Goal: Transaction & Acquisition: Purchase product/service

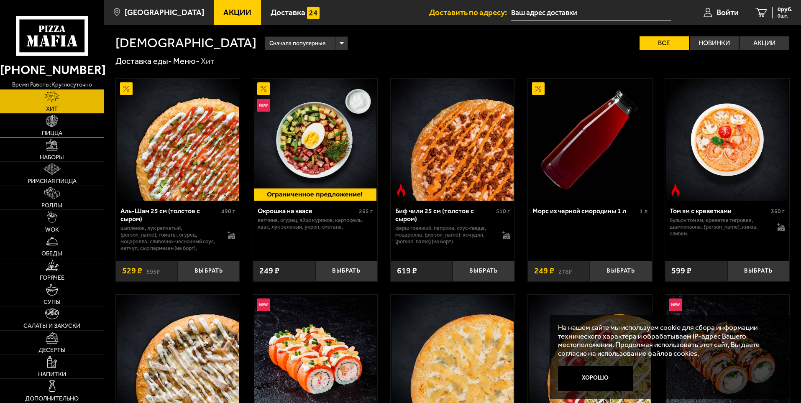
click at [57, 126] on img at bounding box center [52, 121] width 12 height 12
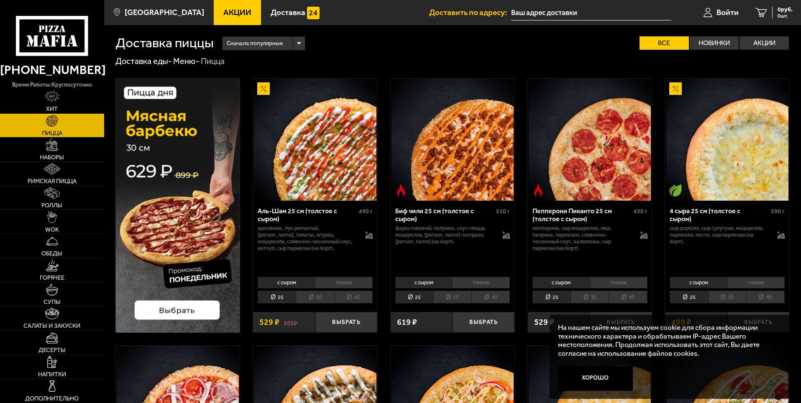
click at [281, 43] on span "Сначала популярные" at bounding box center [255, 44] width 56 height 16
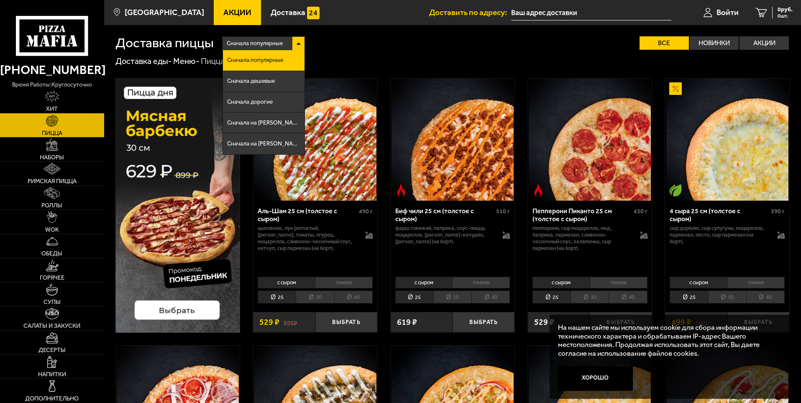
click at [57, 95] on img at bounding box center [52, 97] width 14 height 12
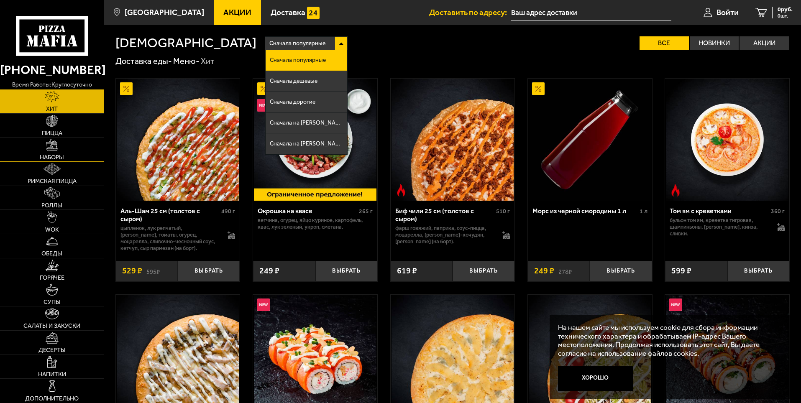
click at [56, 147] on img at bounding box center [52, 145] width 12 height 12
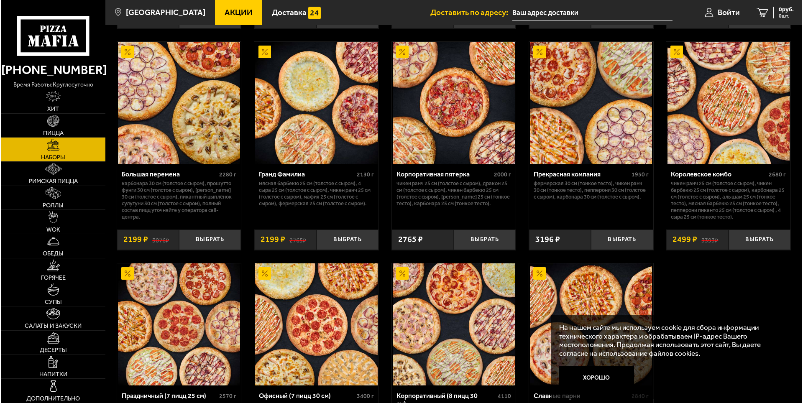
scroll to position [1171, 0]
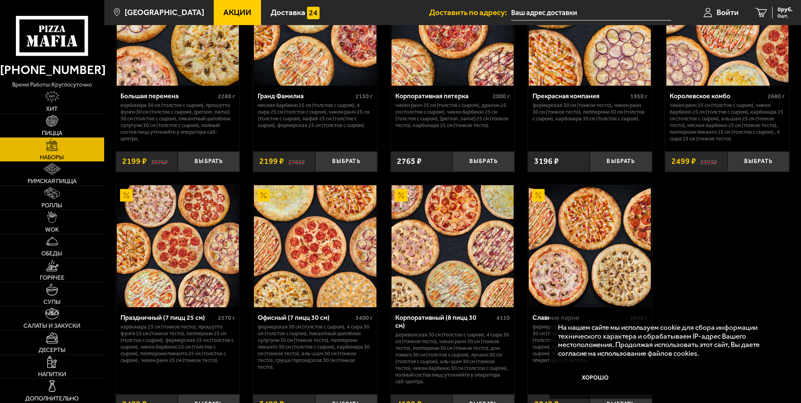
click at [162, 277] on img at bounding box center [178, 246] width 122 height 122
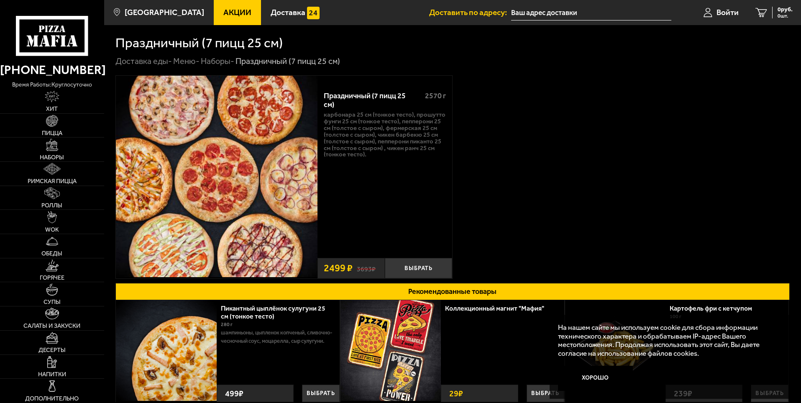
click at [229, 8] on span "Акции" at bounding box center [237, 12] width 28 height 8
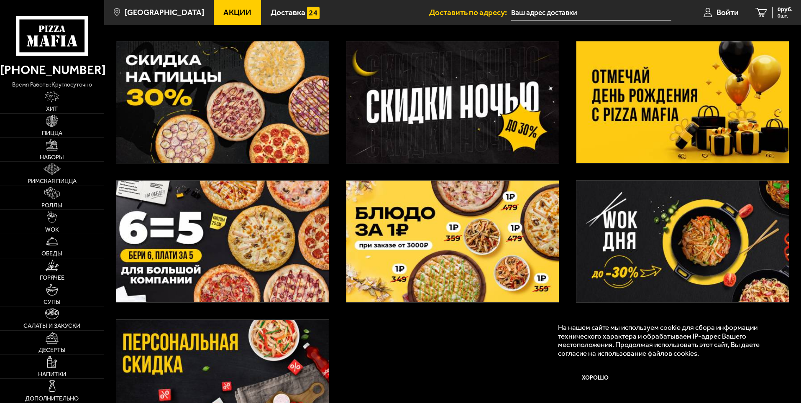
scroll to position [209, 0]
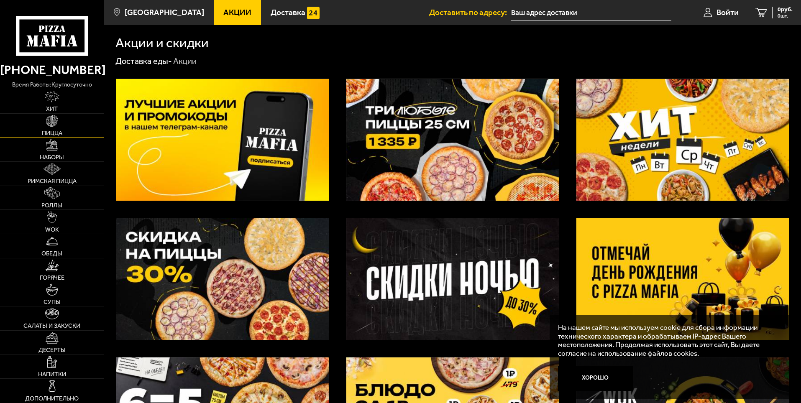
click at [52, 130] on span "Пицца" at bounding box center [52, 133] width 20 height 6
